Goal: Task Accomplishment & Management: Use online tool/utility

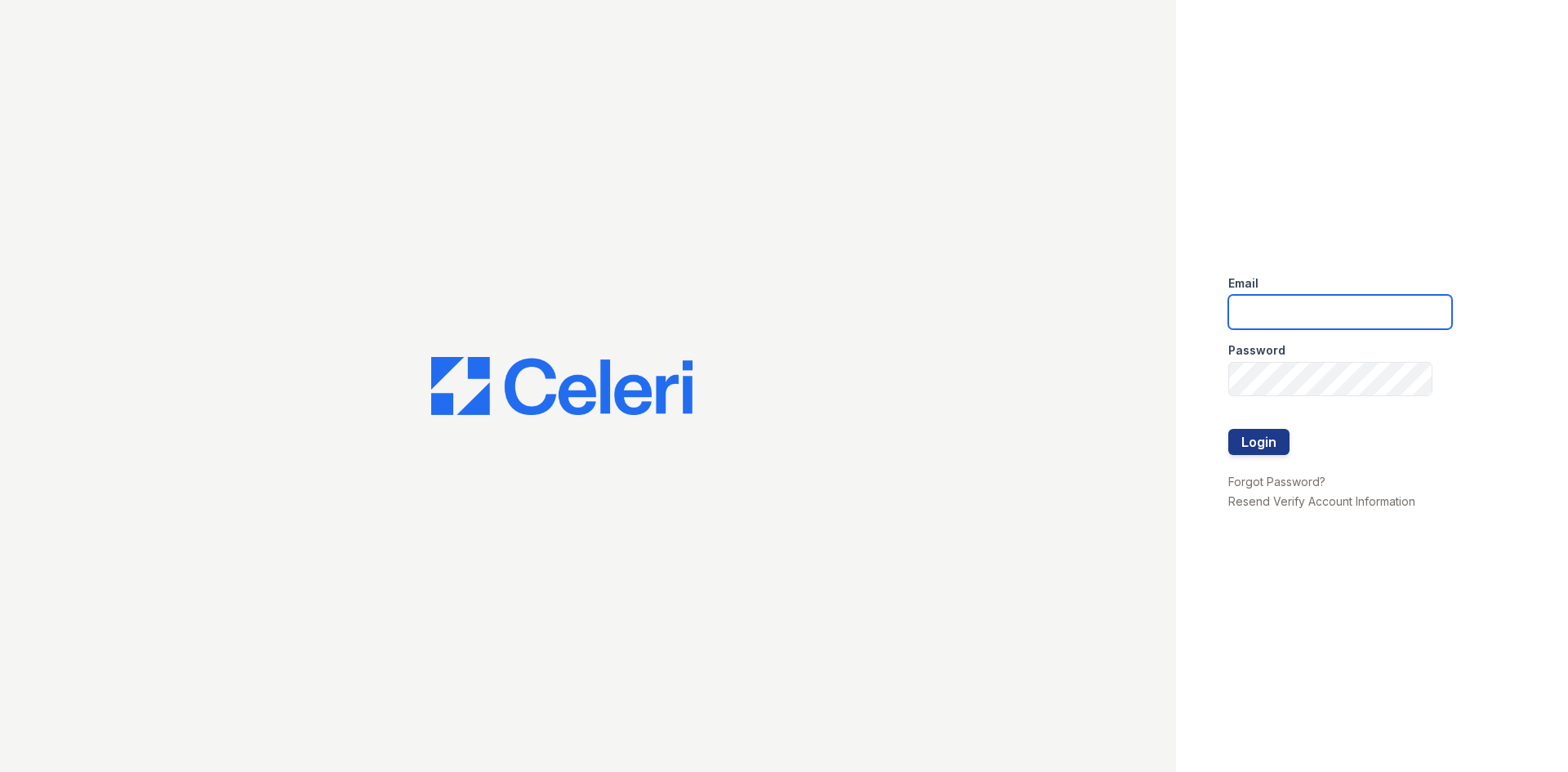
click at [1252, 310] on input "email" at bounding box center [1340, 312] width 224 height 34
type input "[EMAIL_ADDRESS][PERSON_NAME][DOMAIN_NAME]"
click at [1249, 445] on button "Login" at bounding box center [1259, 442] width 61 height 26
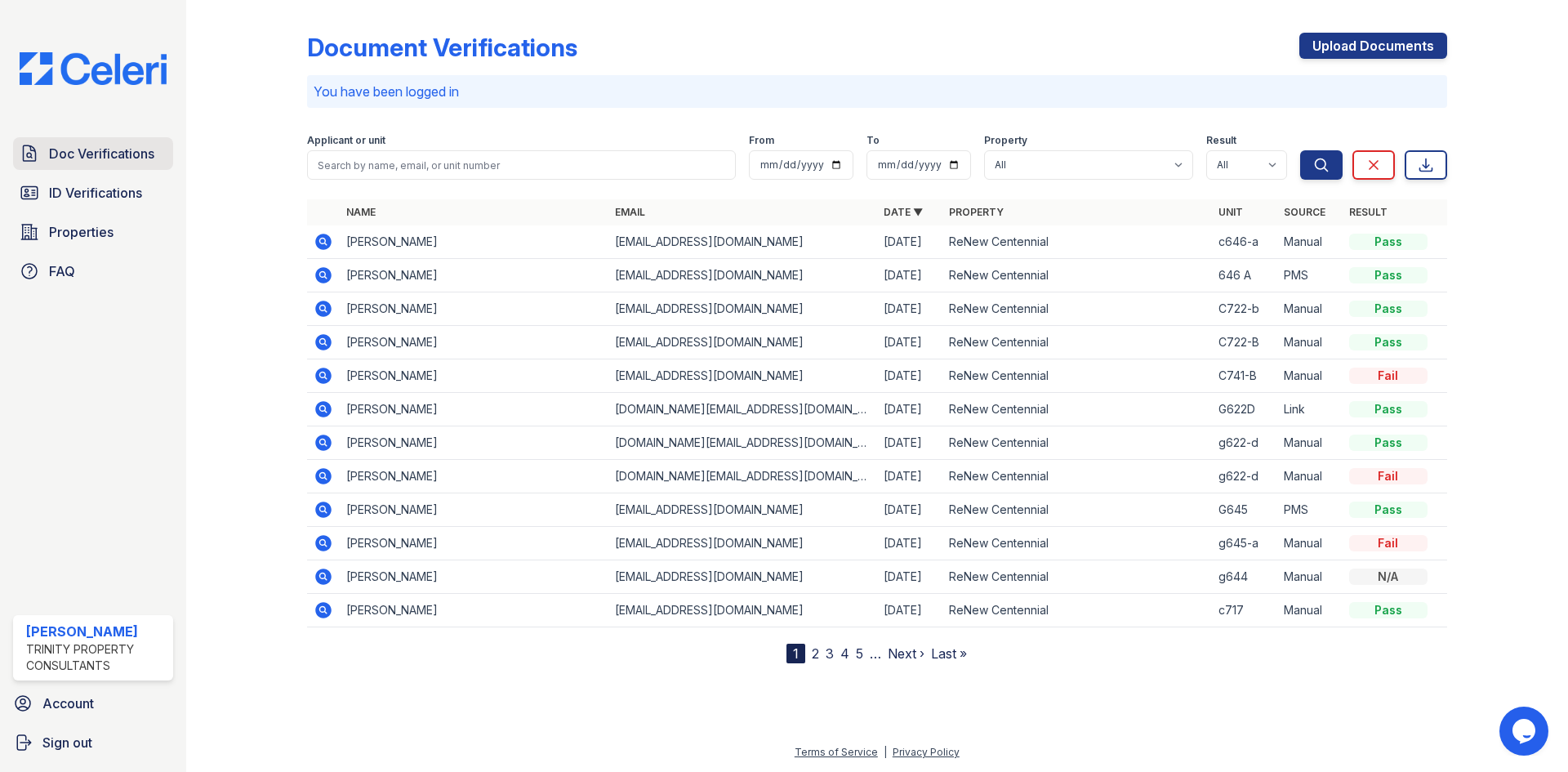
click at [80, 152] on span "Doc Verifications" at bounding box center [101, 153] width 105 height 20
